Goal: Find specific page/section: Find specific page/section

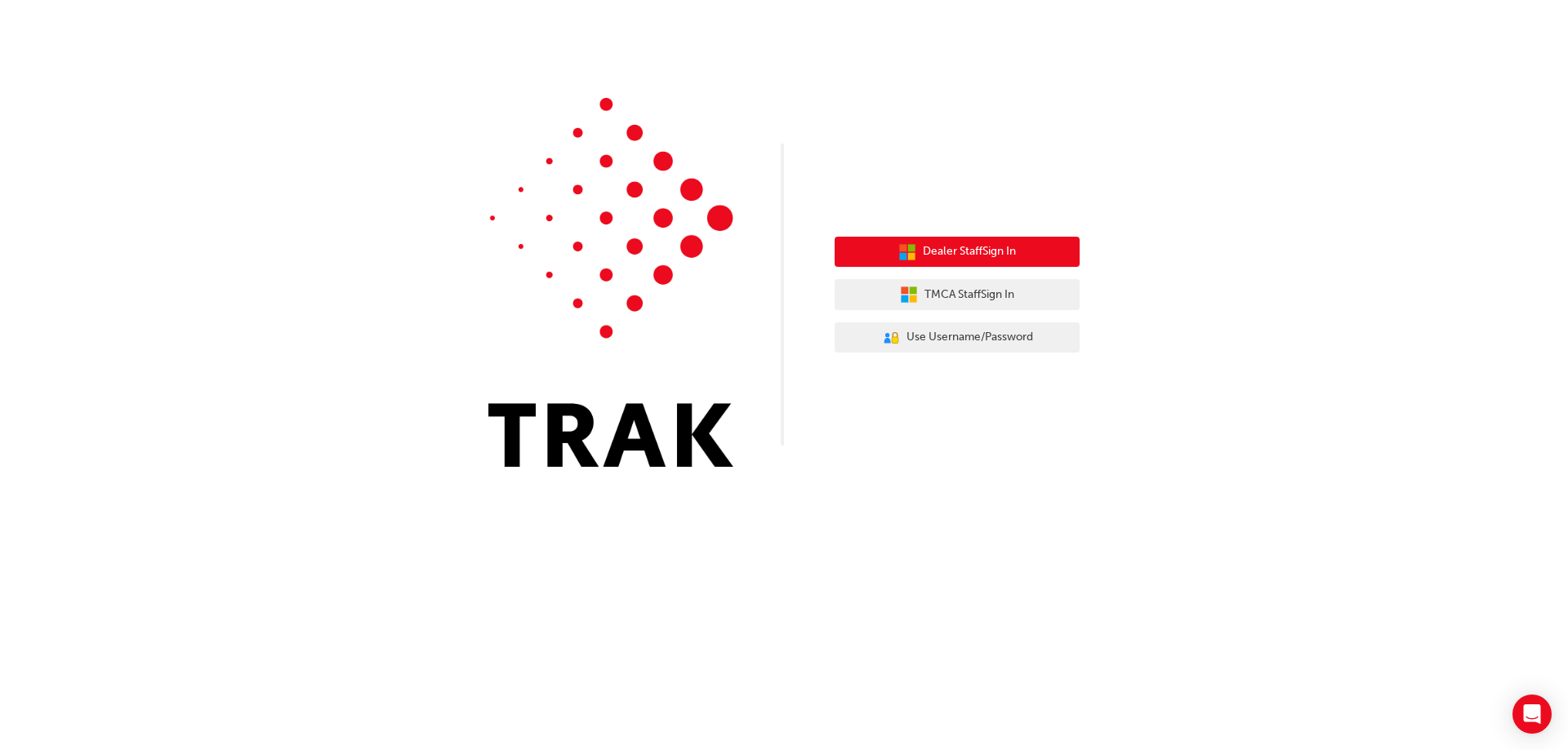
click at [970, 253] on span "Dealer Staff Sign In" at bounding box center [969, 251] width 93 height 18
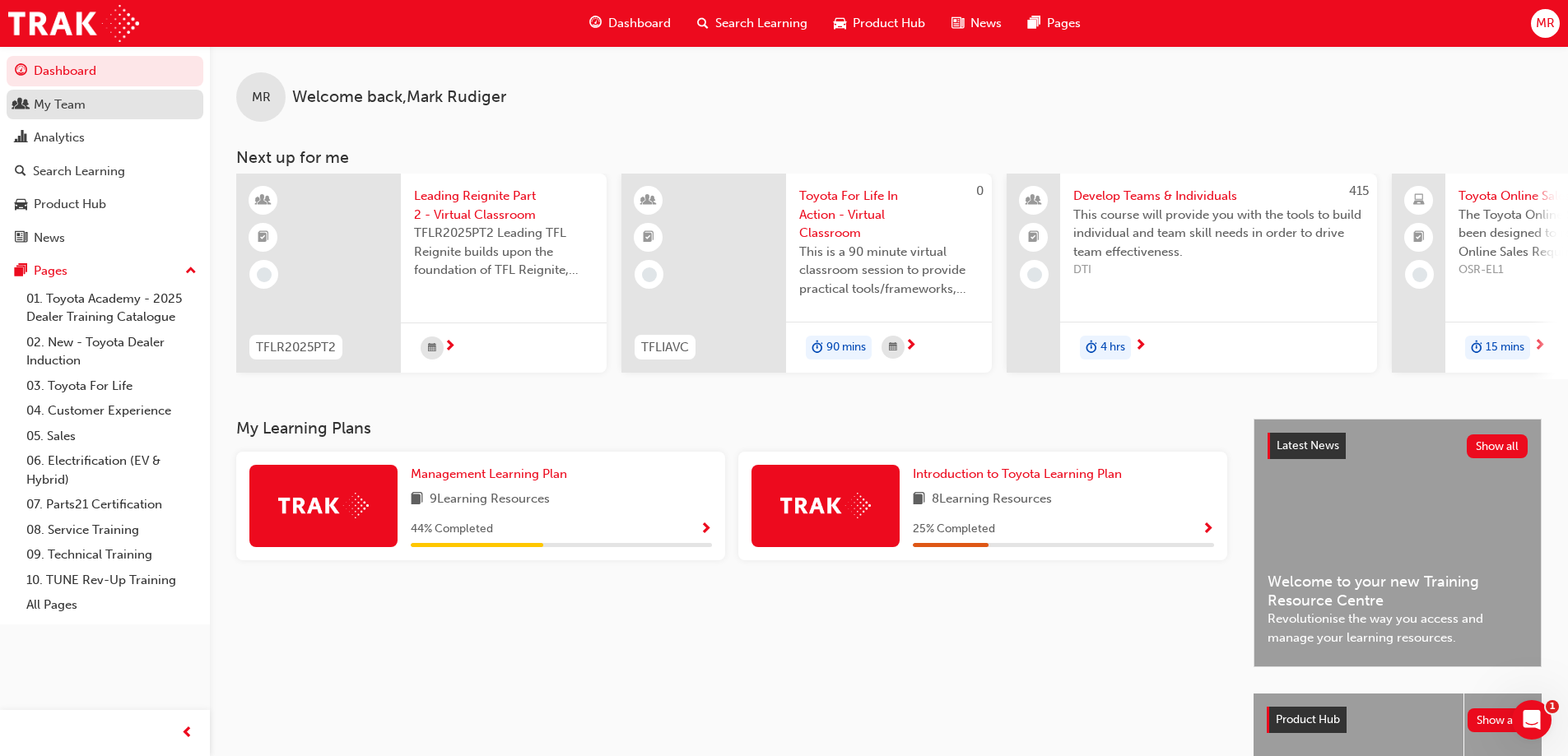
click at [61, 105] on div "My Team" at bounding box center [59, 104] width 52 height 19
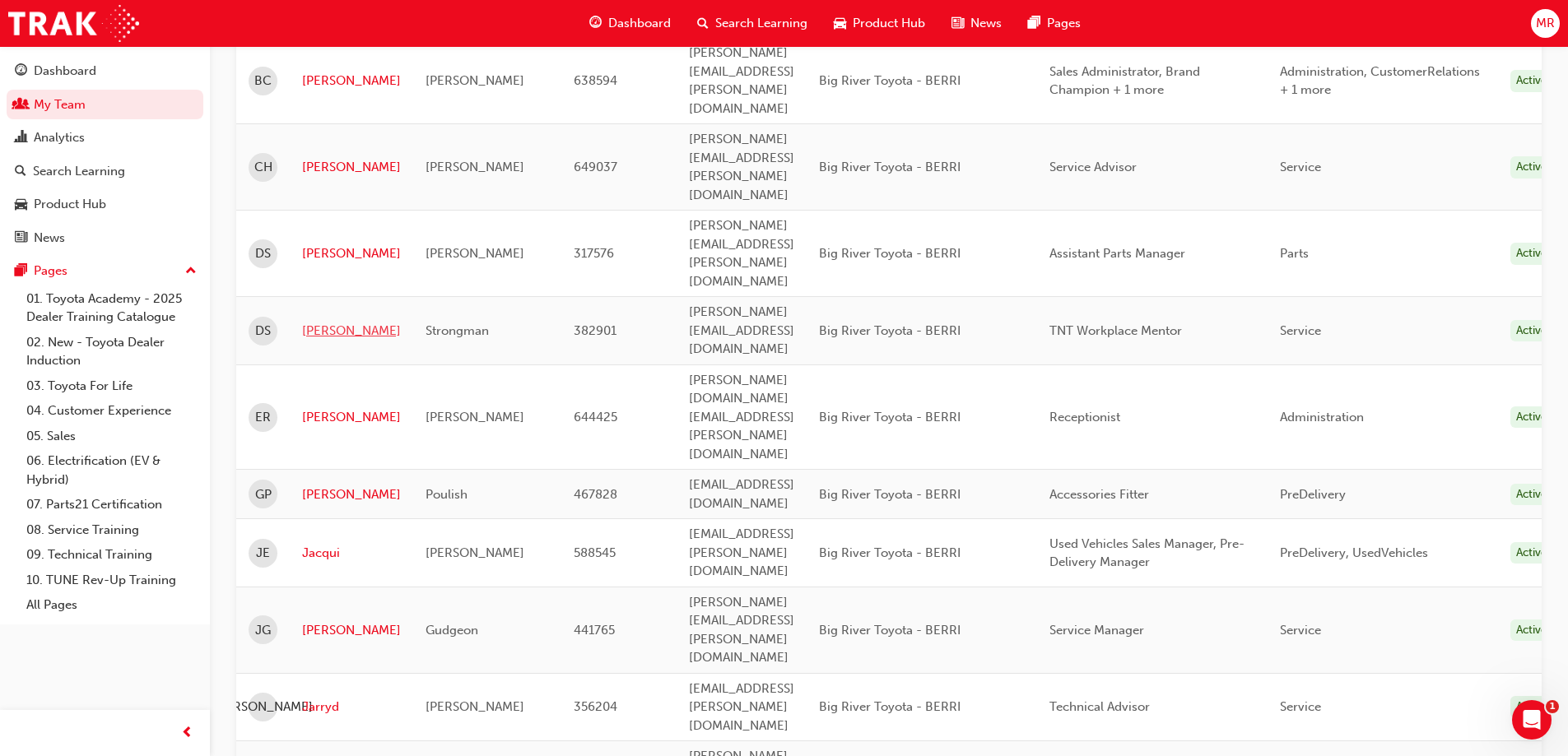
scroll to position [246, 0]
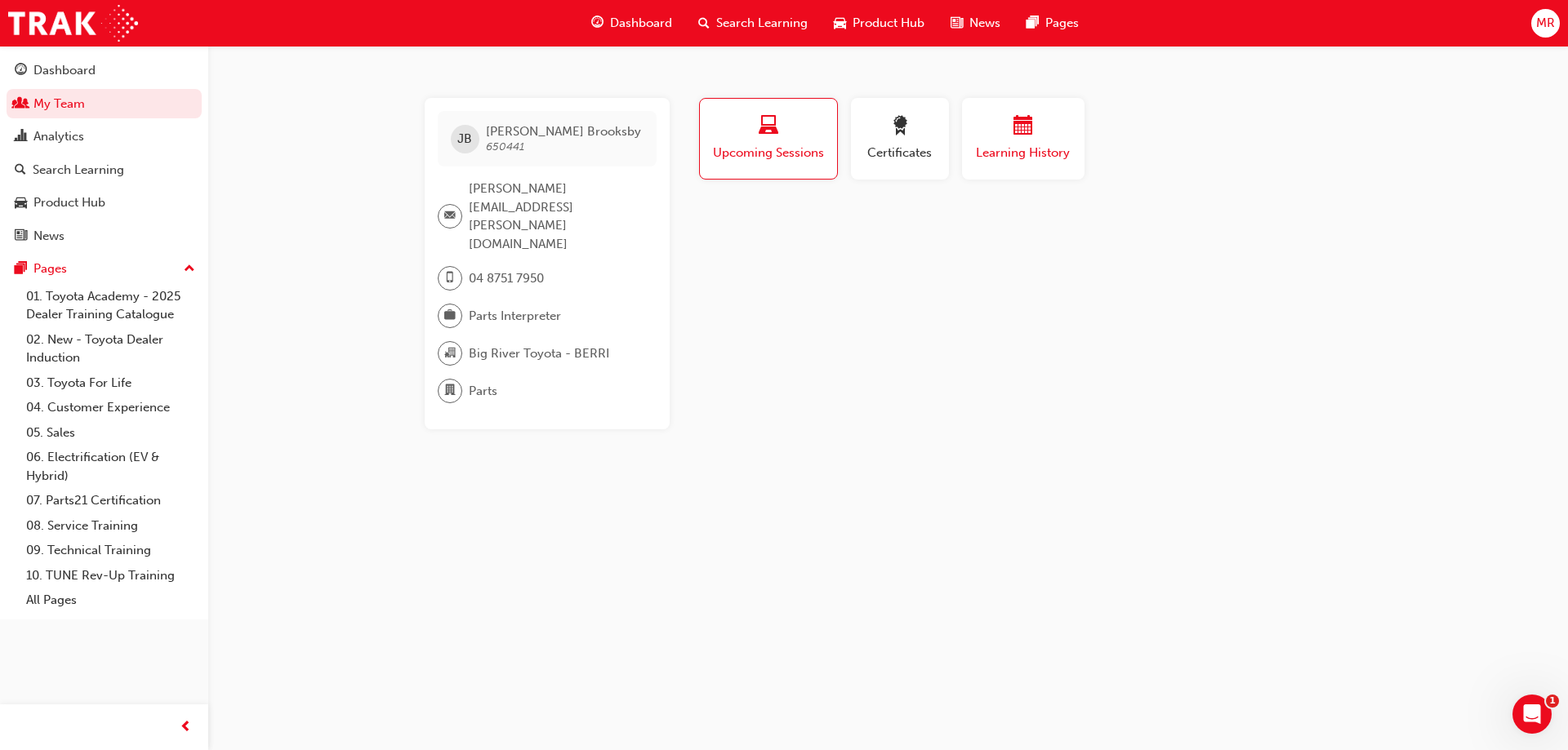
click at [1005, 139] on div "button" at bounding box center [1023, 129] width 98 height 25
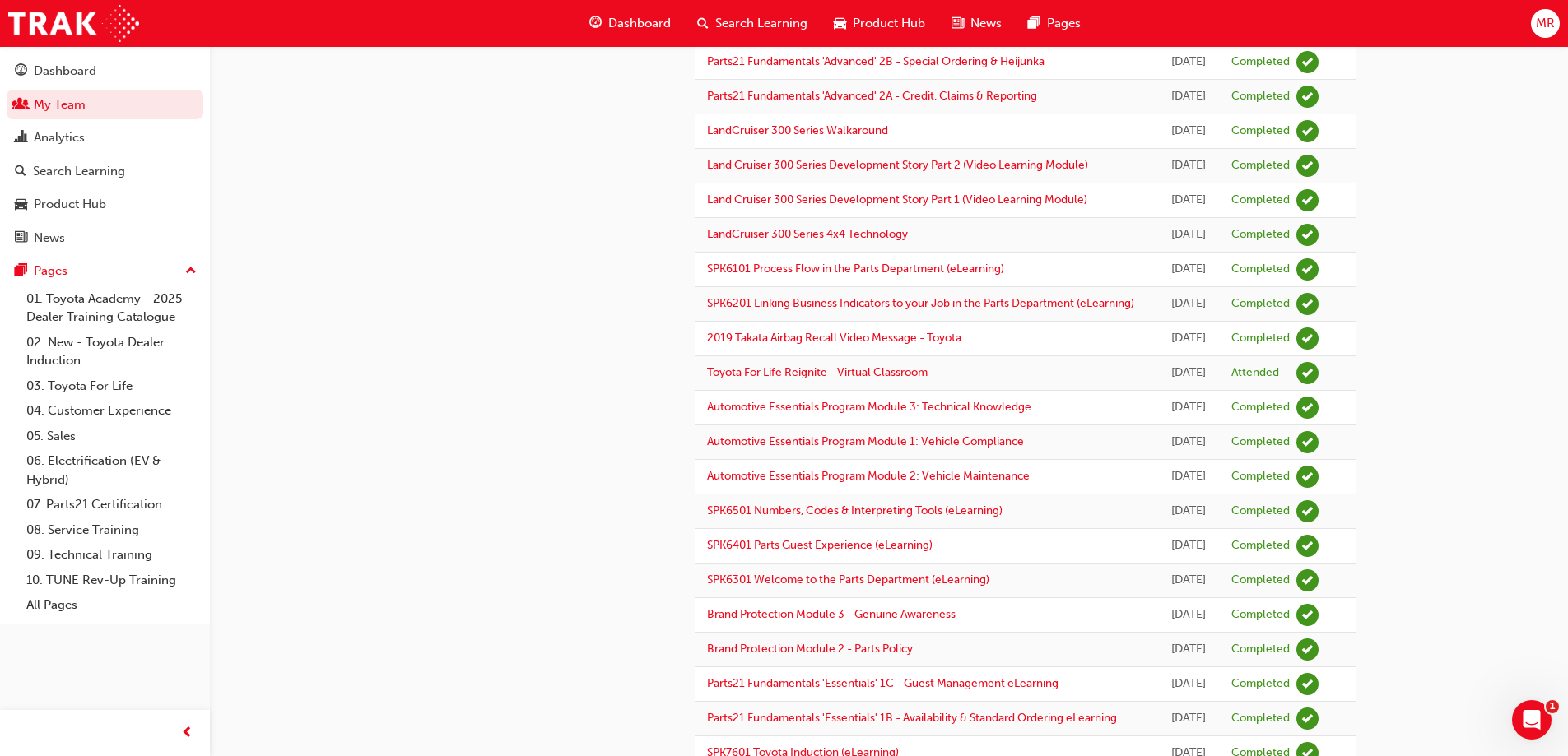
scroll to position [823, 0]
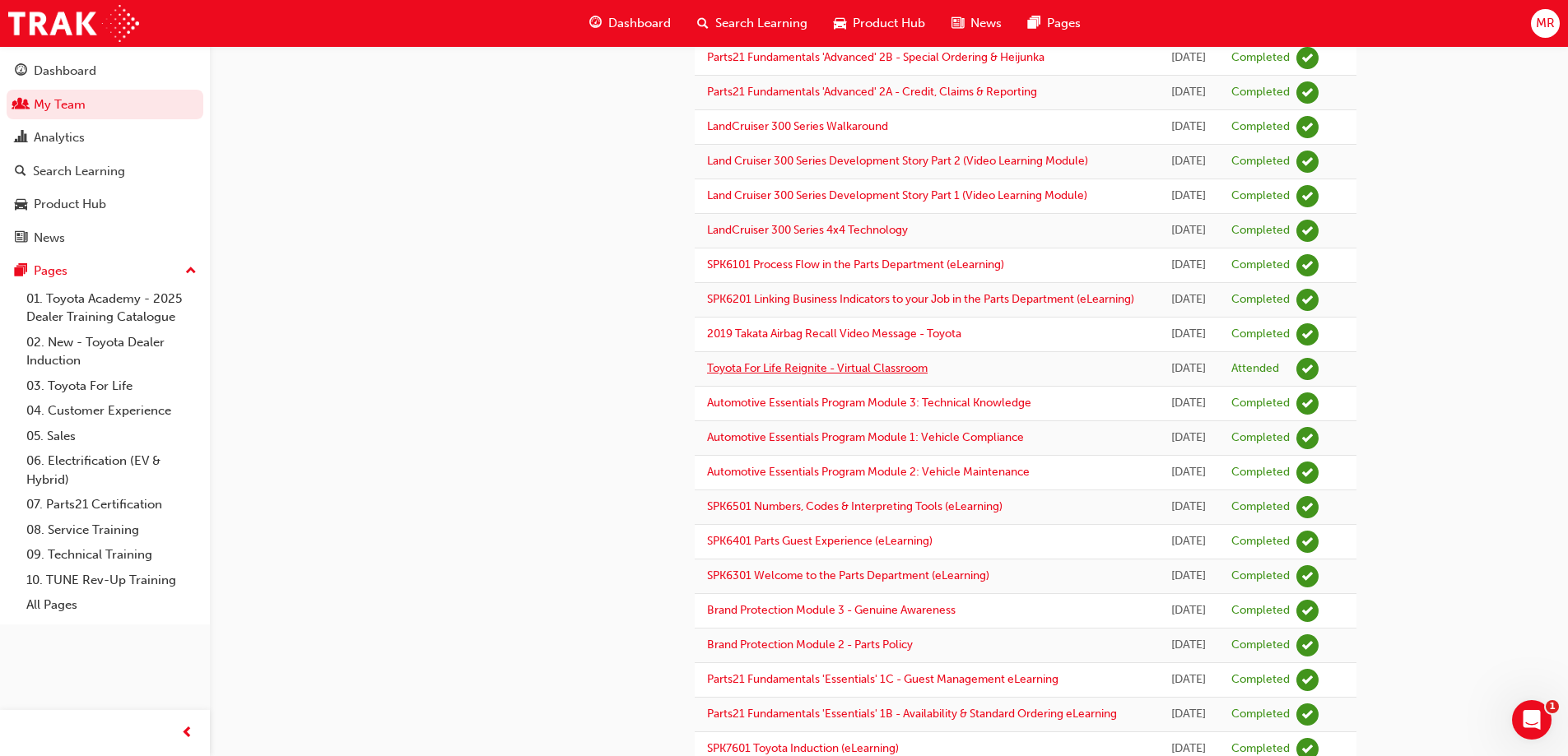
click at [797, 375] on link "Toyota For Life Reignite - Virtual Classroom" at bounding box center [818, 368] width 220 height 14
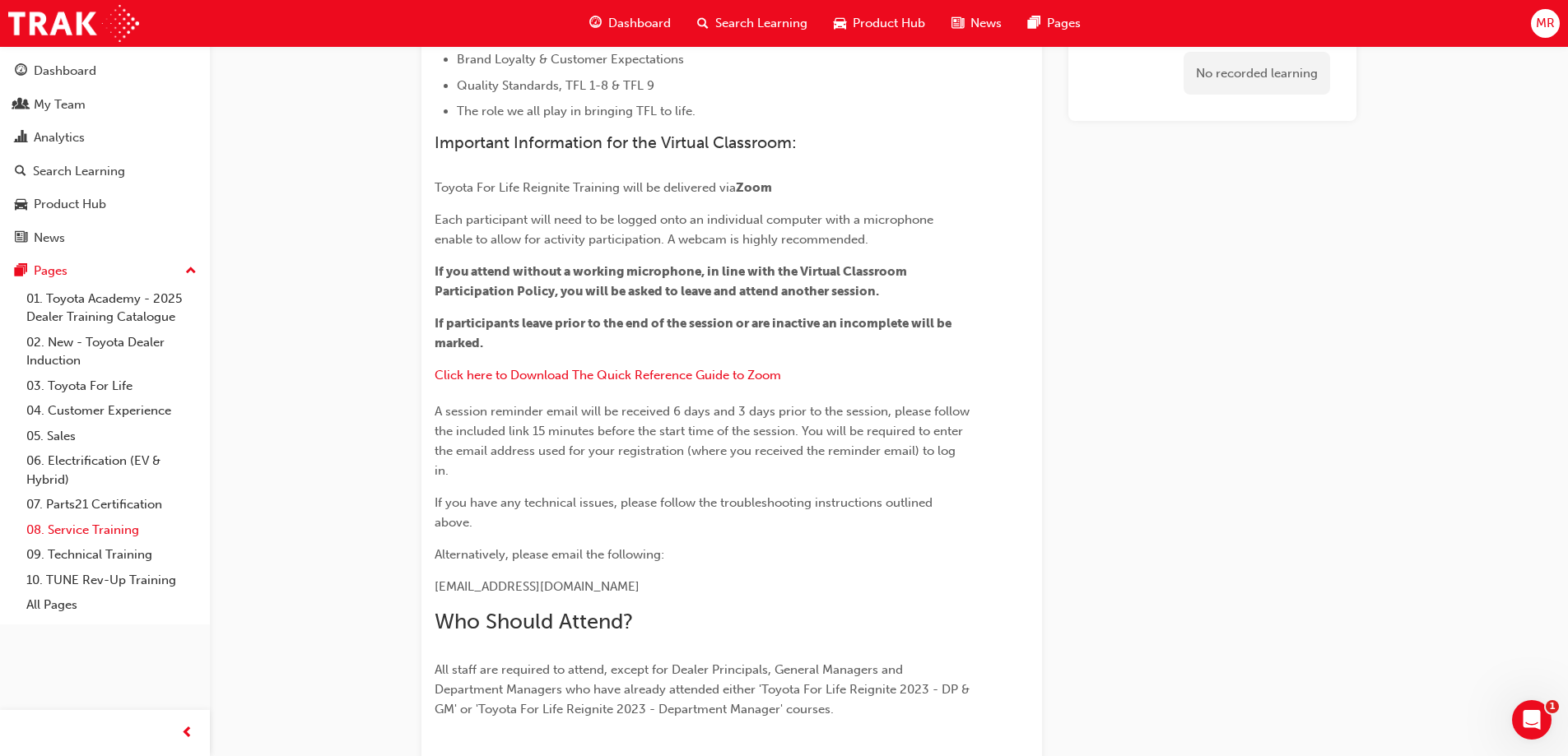
scroll to position [440, 0]
